Goal: Task Accomplishment & Management: Use online tool/utility

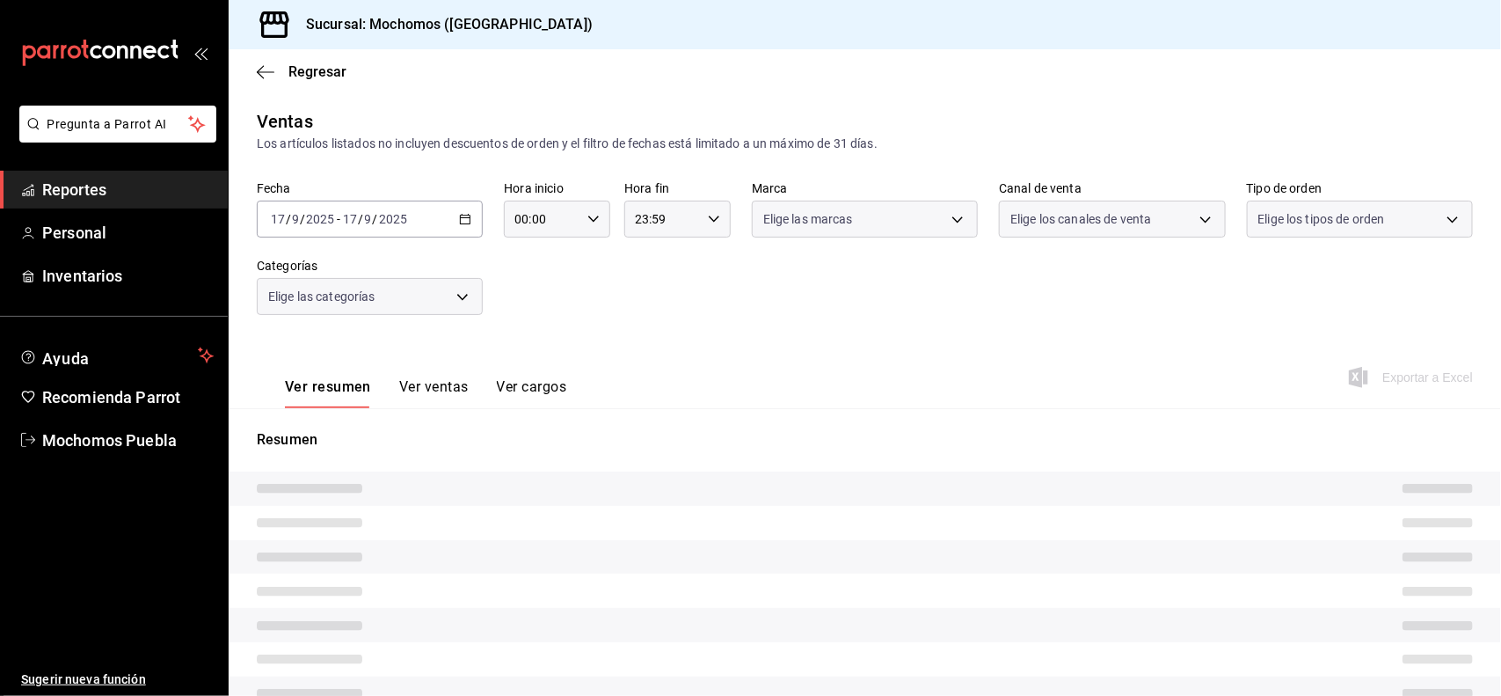
type input "5e983478-fc85-4db5-949c-195bc59d9017,c3aed2d8-39ed-4743-9fb8-fb39105a1447,311a7…"
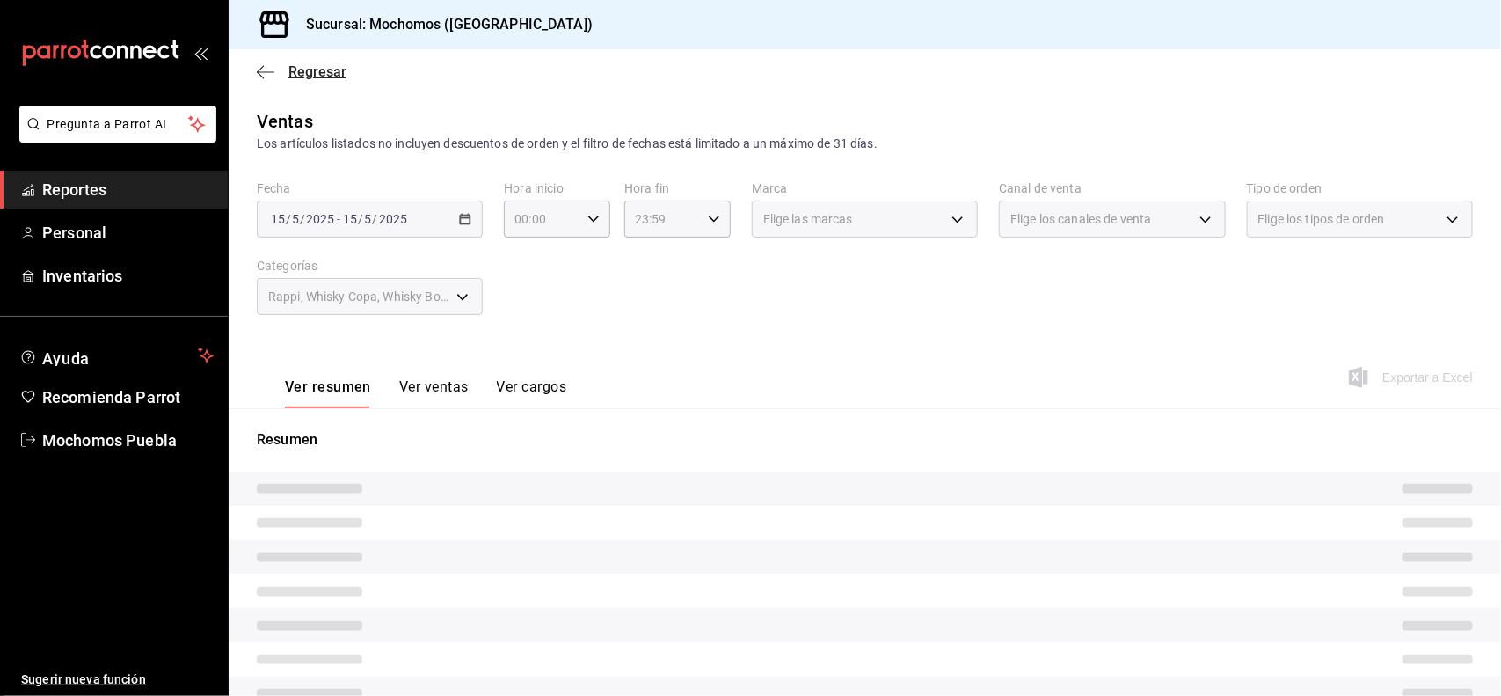
click at [323, 70] on span "Regresar" at bounding box center [317, 71] width 58 height 17
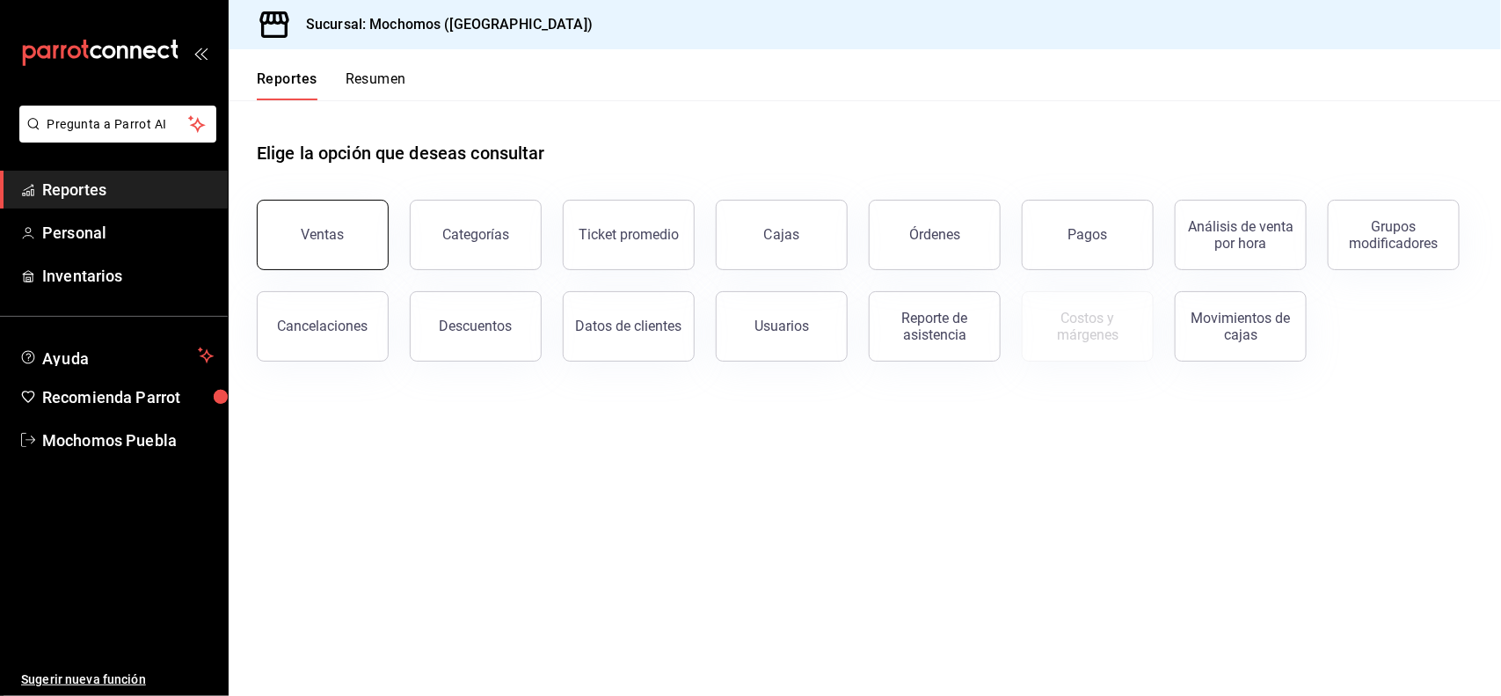
click at [340, 220] on button "Ventas" at bounding box center [323, 235] width 132 height 70
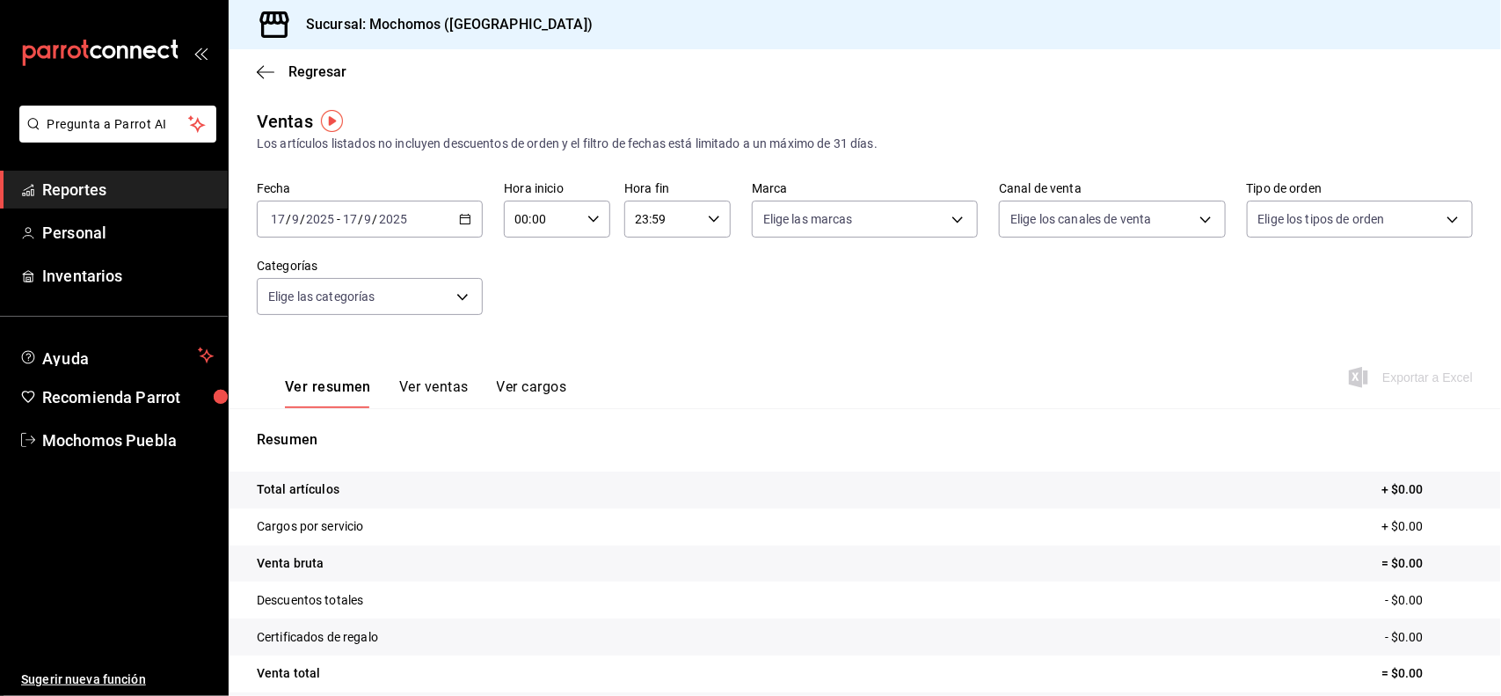
click at [466, 221] on icon "button" at bounding box center [465, 219] width 12 height 12
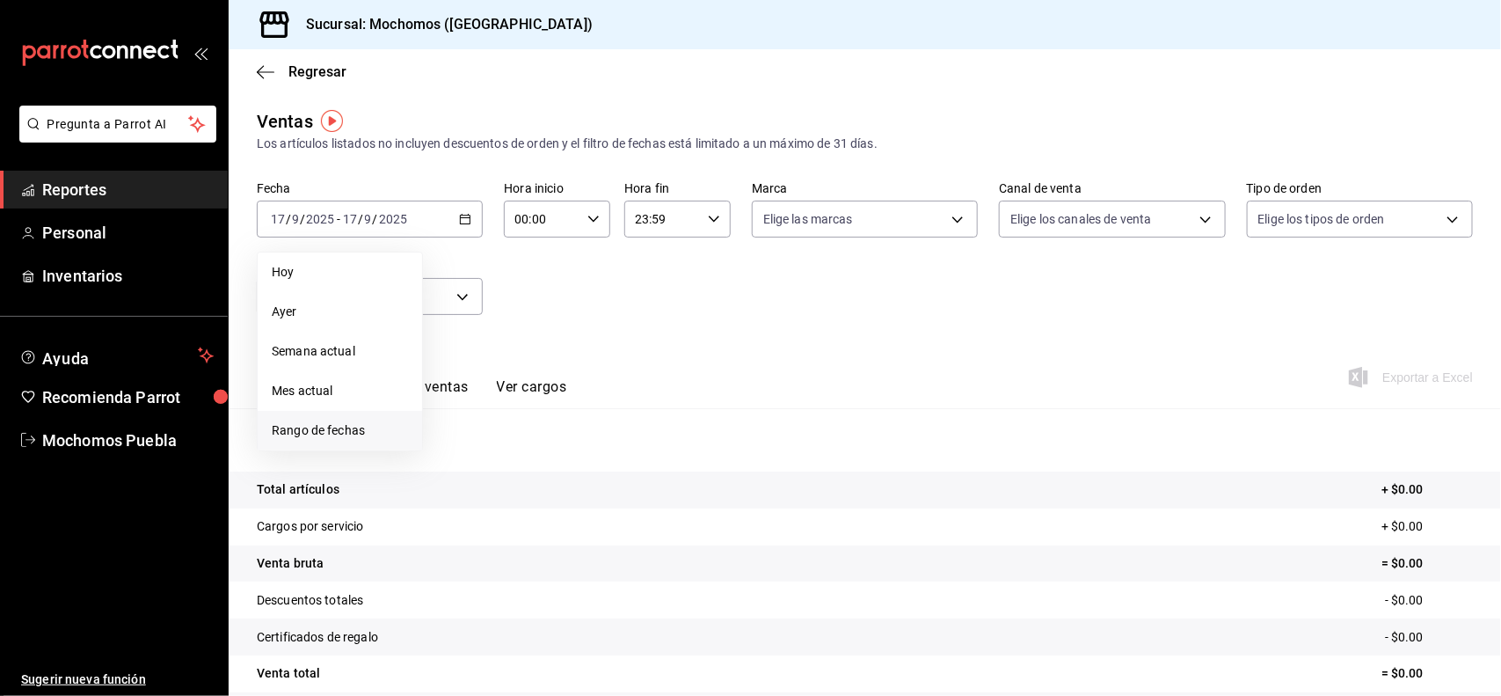
click at [349, 432] on span "Rango de fechas" at bounding box center [340, 430] width 136 height 18
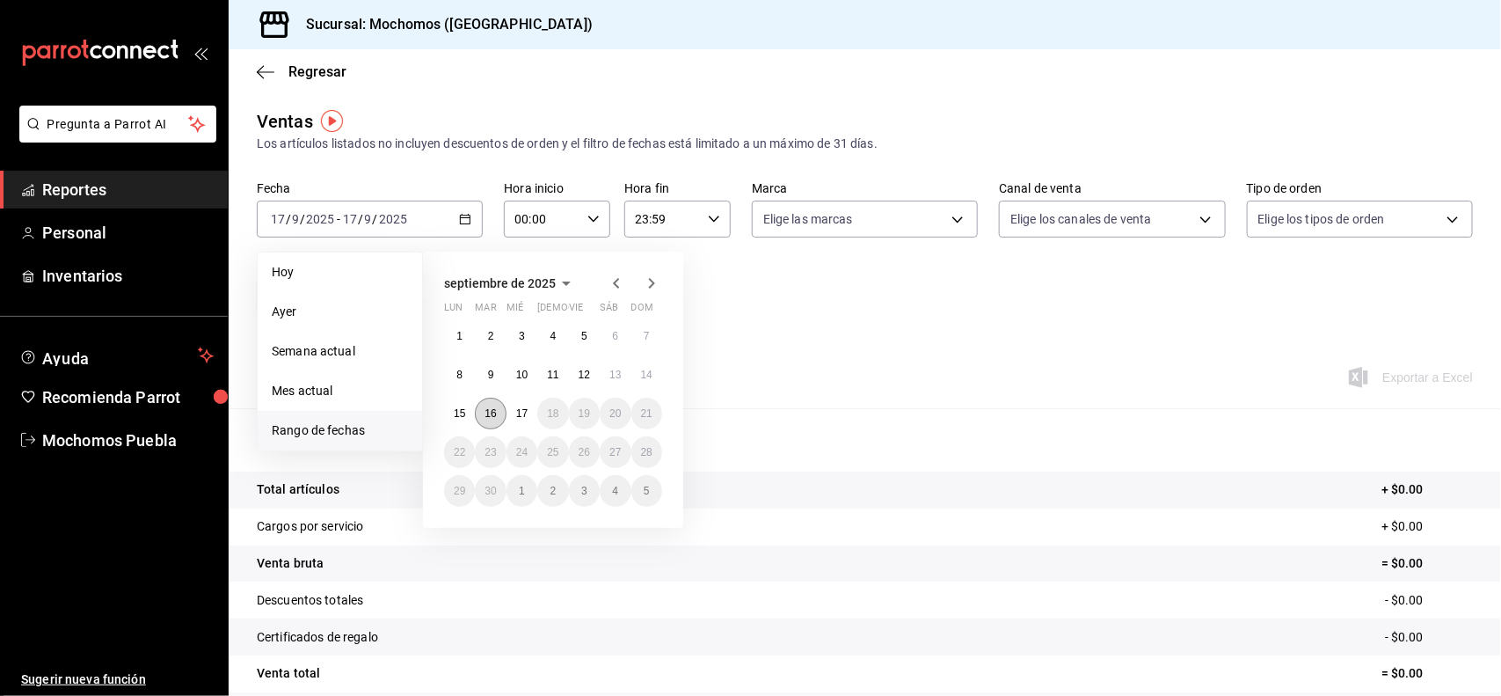
click at [494, 415] on abbr "16" at bounding box center [489, 413] width 11 height 12
click at [524, 419] on button "17" at bounding box center [521, 413] width 31 height 32
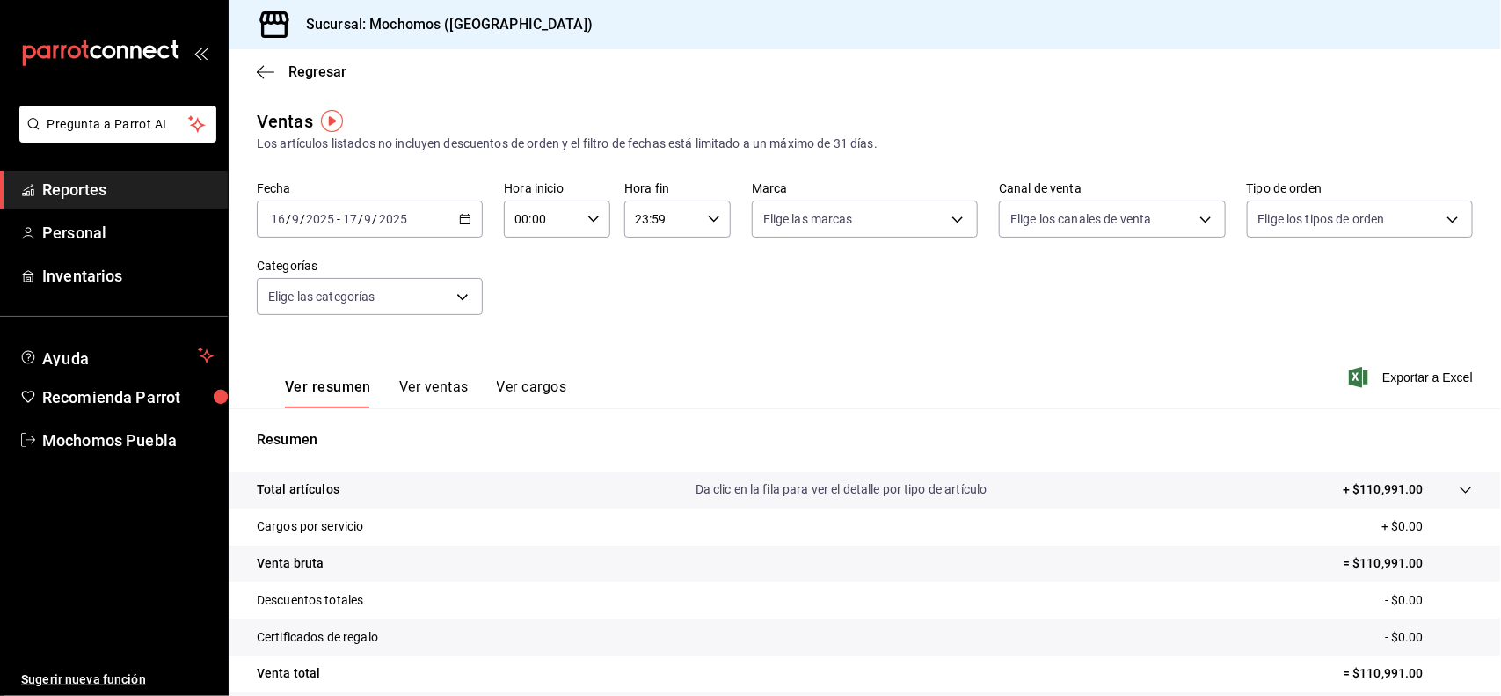
click at [587, 234] on div "00:00 Hora inicio" at bounding box center [557, 218] width 106 height 37
click at [529, 354] on button "02" at bounding box center [528, 348] width 46 height 35
type input "02:00"
click at [523, 330] on button "05" at bounding box center [528, 342] width 46 height 35
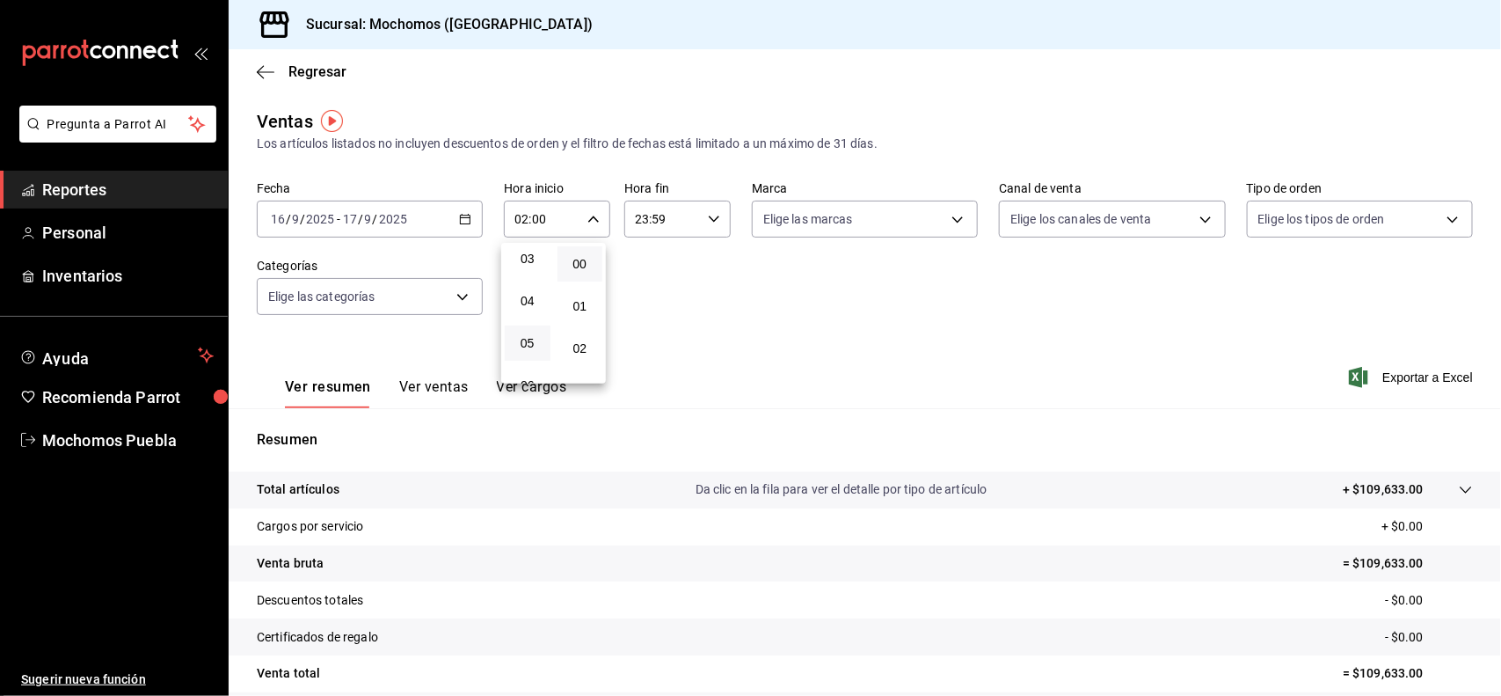
type input "05:00"
click at [701, 209] on div at bounding box center [750, 348] width 1501 height 696
click at [710, 231] on div "23:59 Hora fin" at bounding box center [677, 218] width 106 height 37
click at [656, 293] on span "21" at bounding box center [646, 300] width 25 height 14
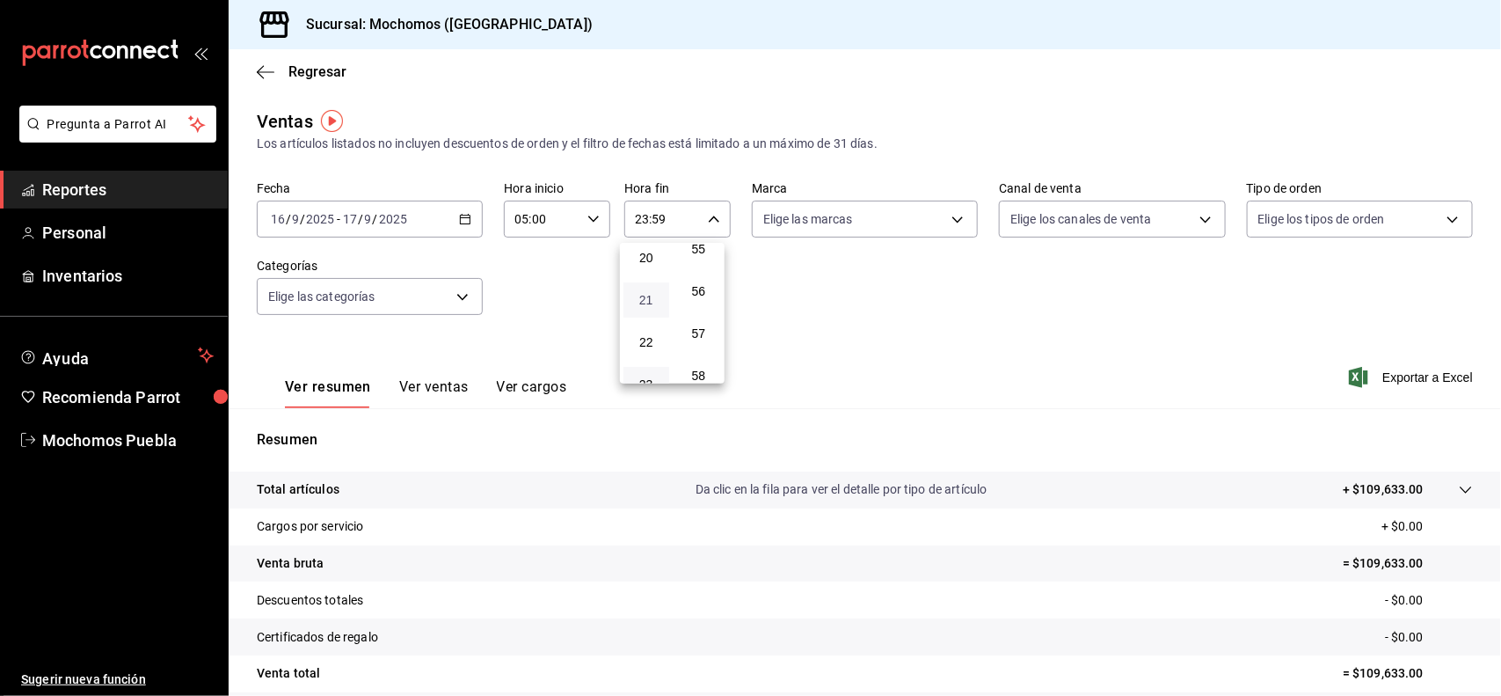
type input "21:59"
click at [656, 284] on span "04" at bounding box center [646, 286] width 25 height 14
type input "04:59"
drag, startPoint x: 1500, startPoint y: 165, endPoint x: 1499, endPoint y: 293, distance: 127.5
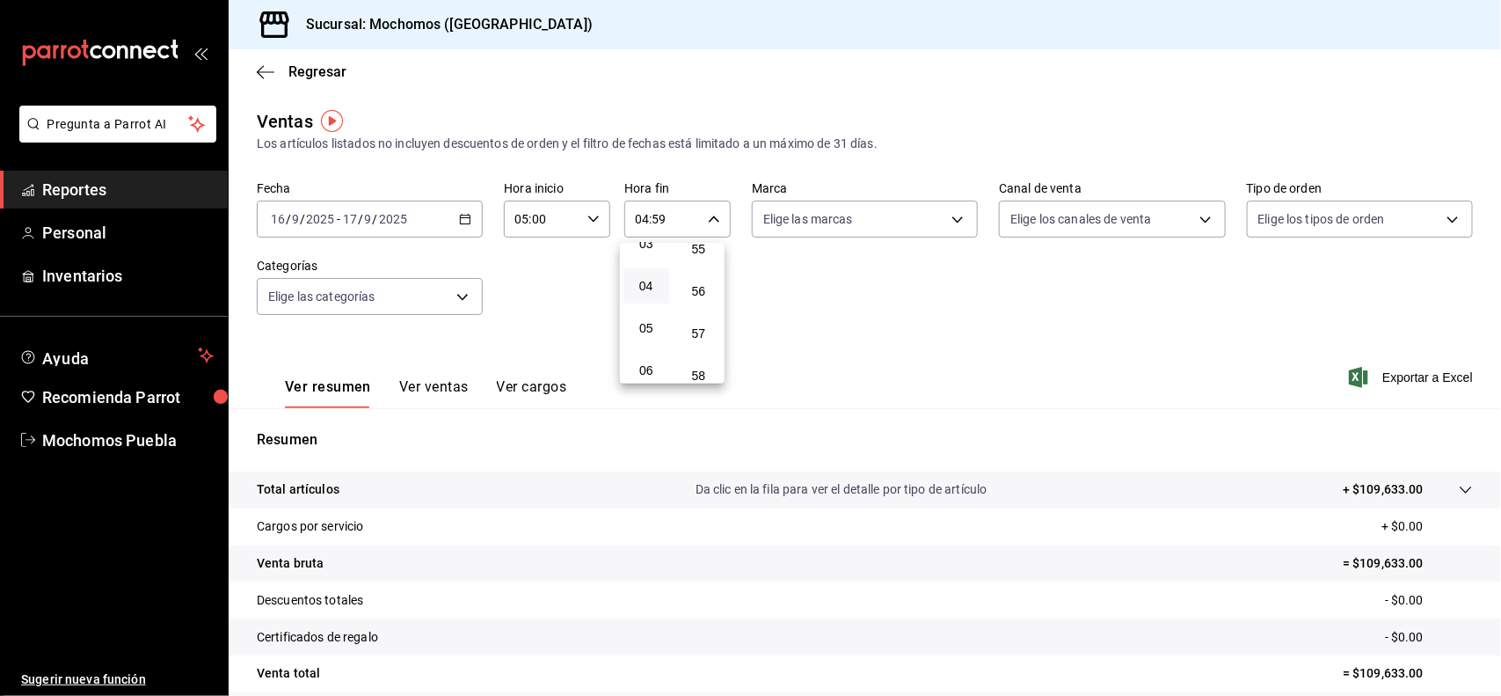
click at [1499, 293] on div at bounding box center [750, 348] width 1501 height 696
drag, startPoint x: 1499, startPoint y: 293, endPoint x: 1482, endPoint y: 410, distance: 118.1
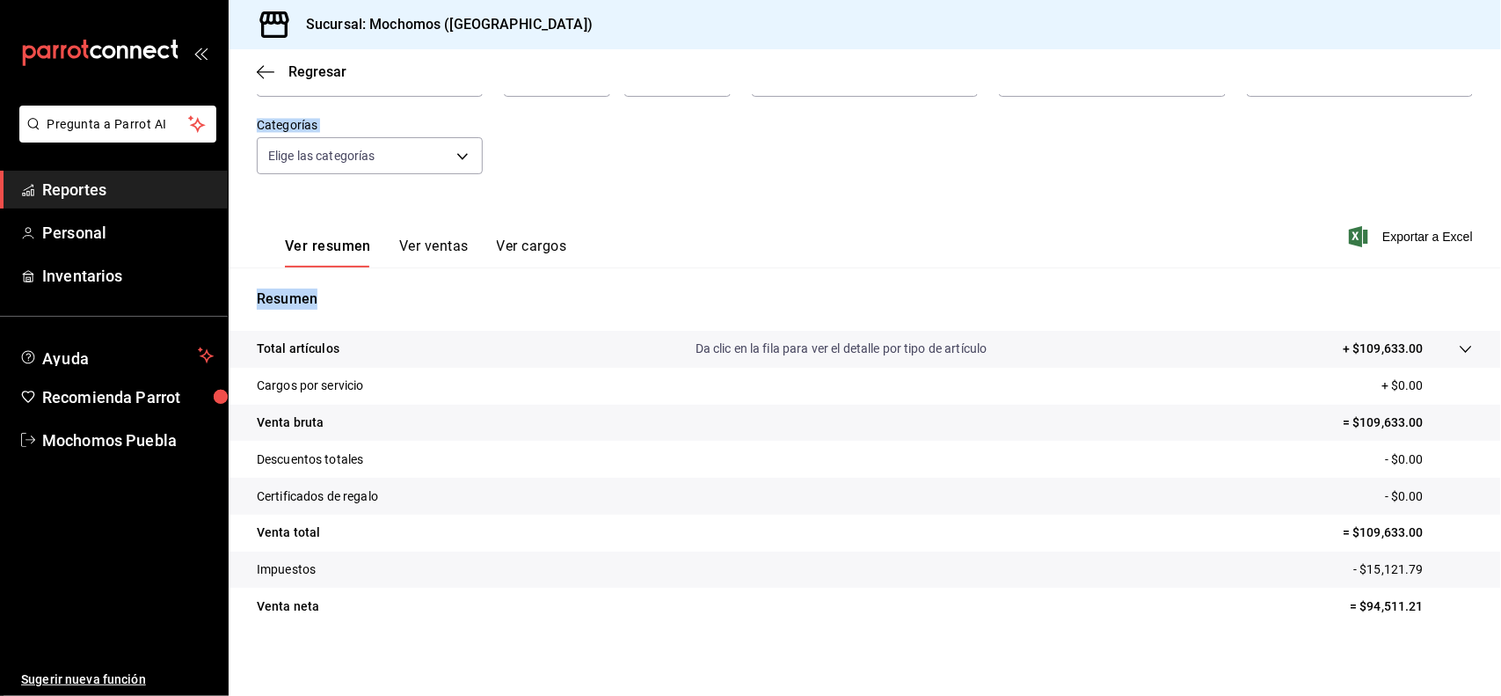
scroll to position [146, 0]
